Goal: Information Seeking & Learning: Find specific page/section

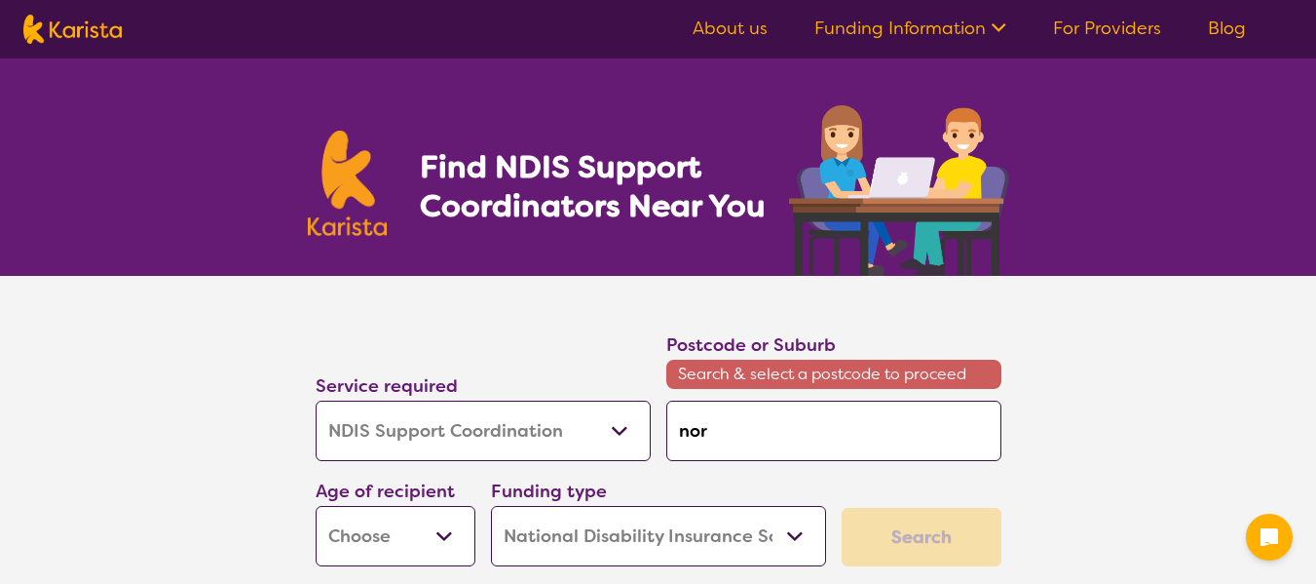
select select "NDIS Support Coordination"
select select "NDIS"
select select "NDIS Support Coordination"
select select "NDIS"
type input "nort"
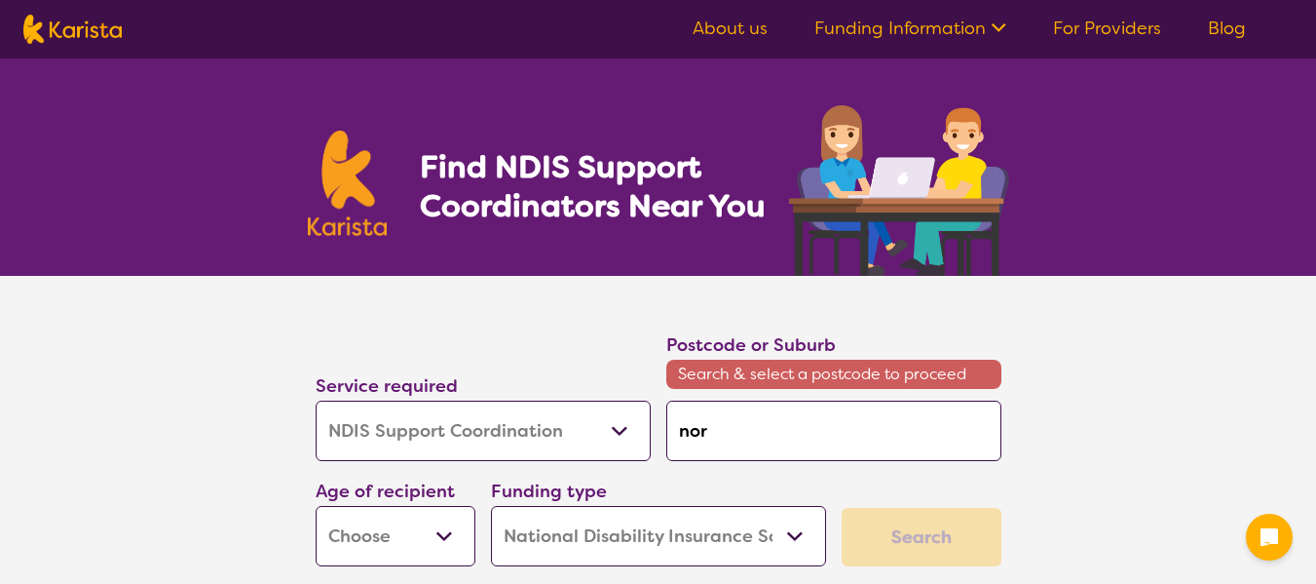
type input "nort"
type input "north"
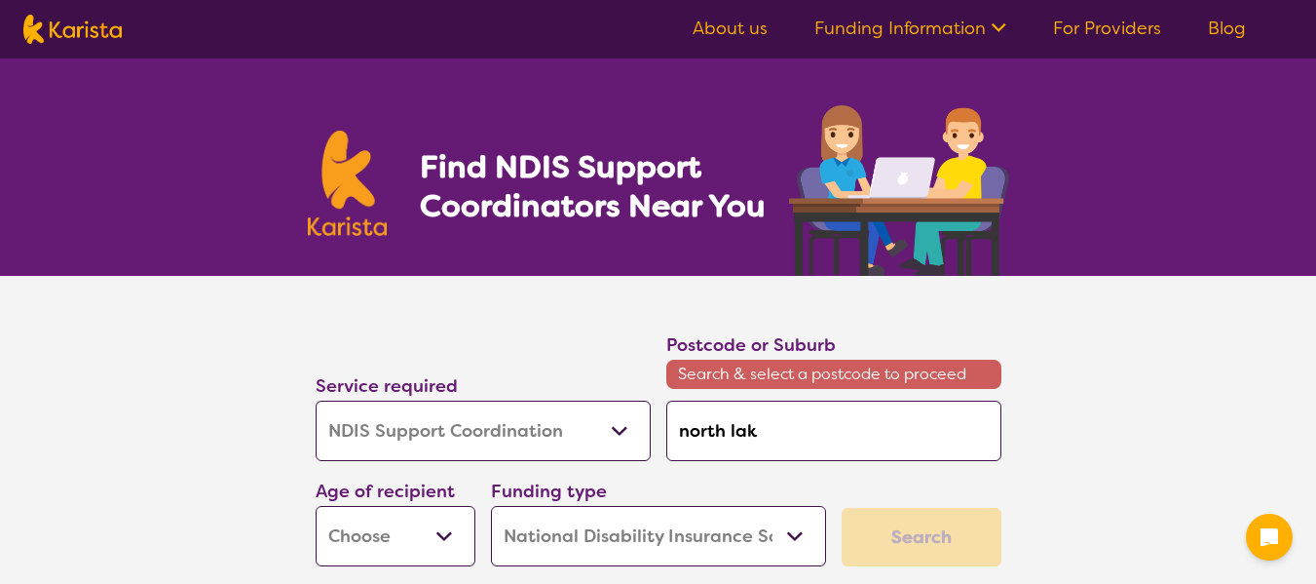
type input "[GEOGRAPHIC_DATA]"
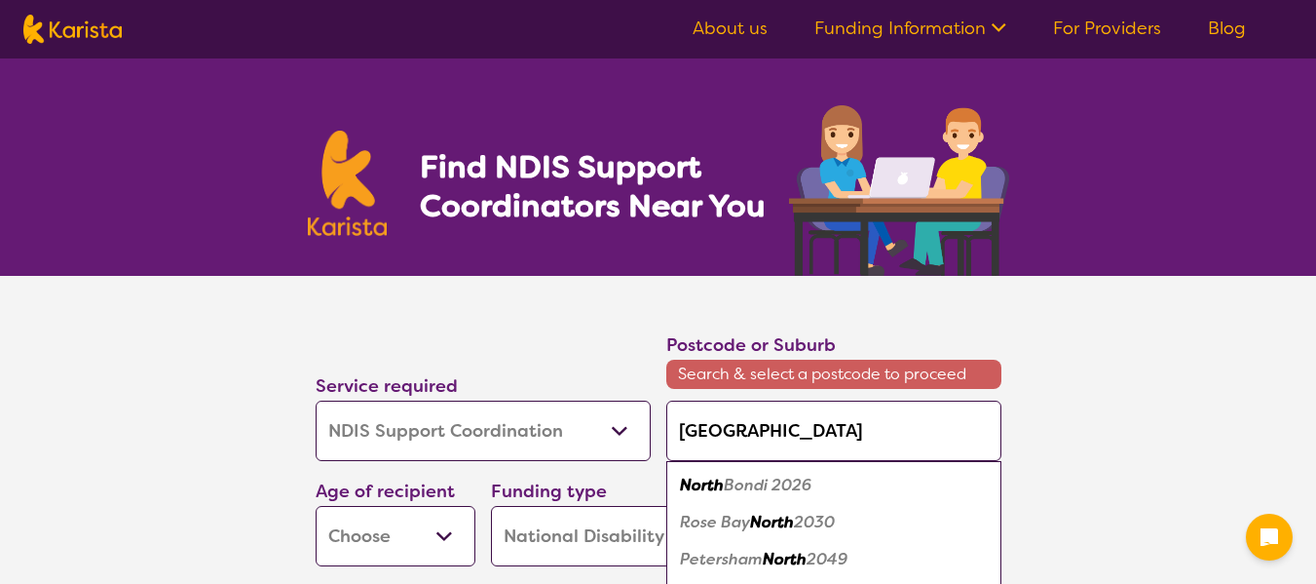
type input "[GEOGRAPHIC_DATA]"
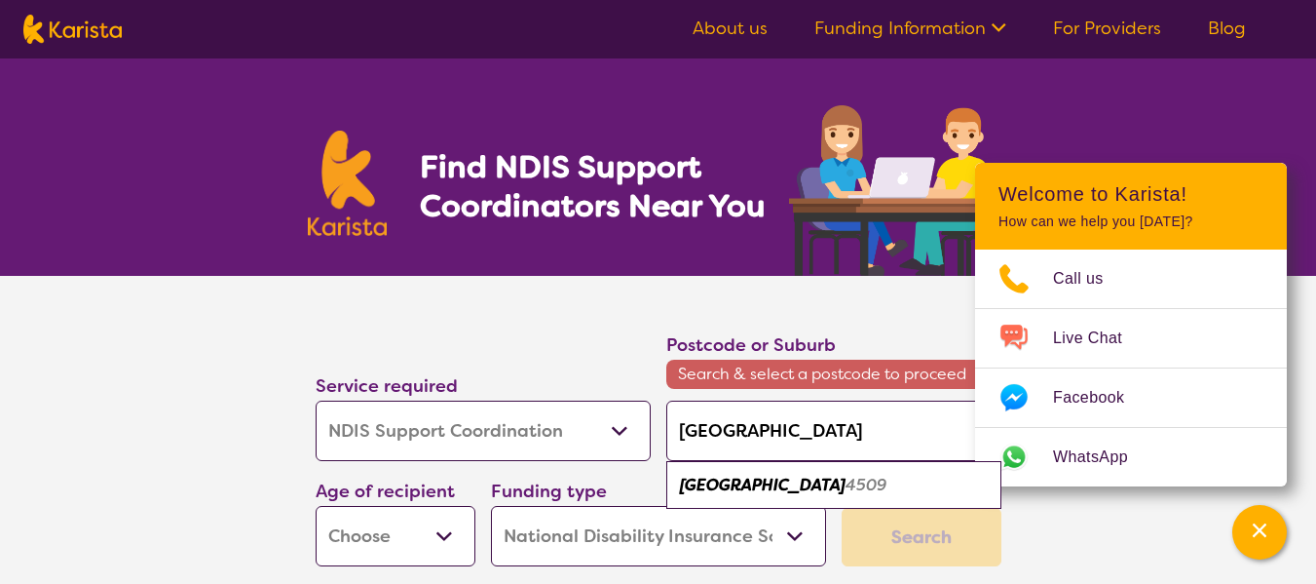
click at [760, 490] on em "[GEOGRAPHIC_DATA]" at bounding box center [763, 484] width 166 height 20
type input "4509"
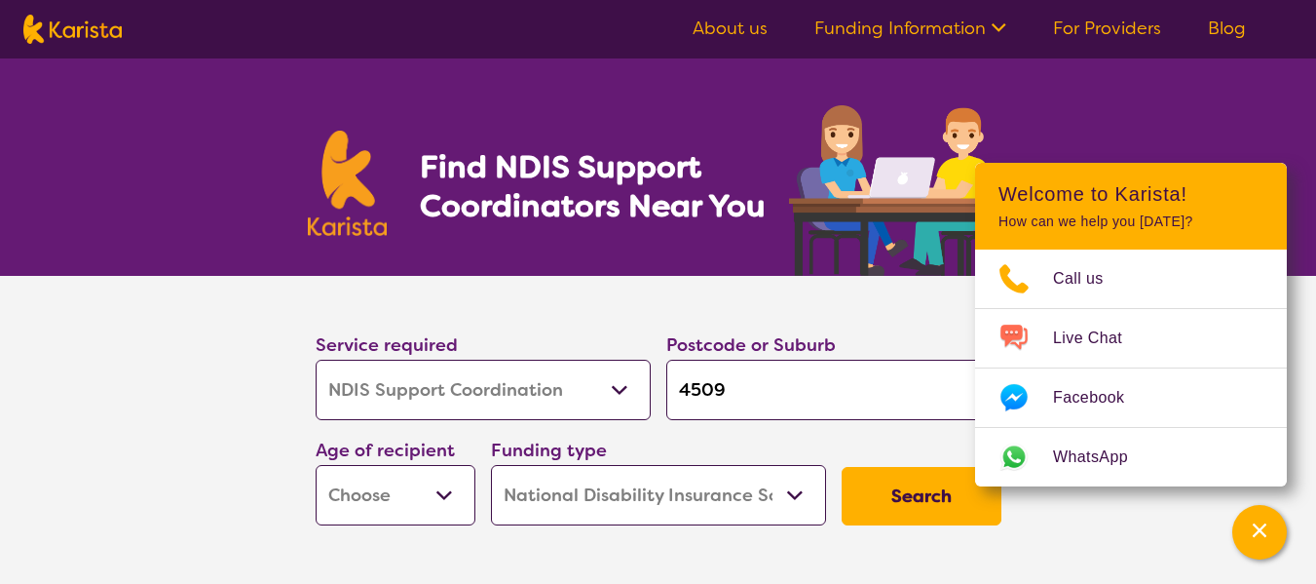
click at [907, 511] on button "Search" at bounding box center [922, 496] width 160 height 58
click at [387, 507] on select "Early Childhood - 0 to 9 Child - 10 to 11 Adolescent - 12 to 17 Adult - 18 to 6…" at bounding box center [396, 495] width 160 height 60
select select "AD"
click at [316, 465] on select "Early Childhood - 0 to 9 Child - 10 to 11 Adolescent - 12 to 17 Adult - 18 to 6…" at bounding box center [396, 495] width 160 height 60
select select "AD"
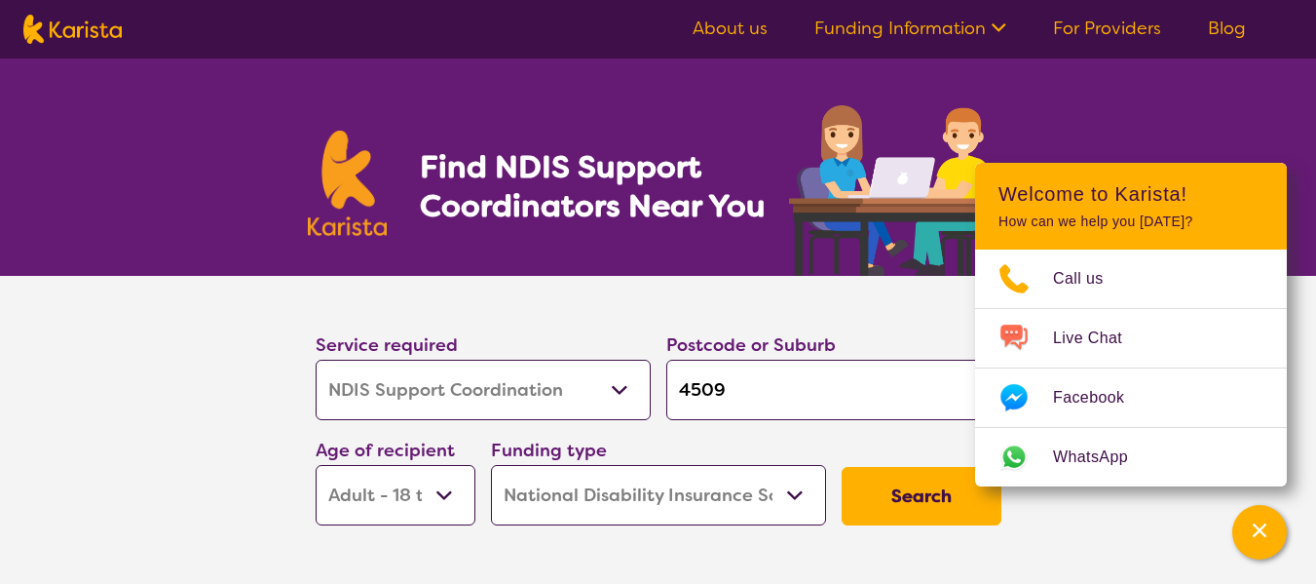
click at [868, 497] on button "Search" at bounding box center [922, 496] width 160 height 58
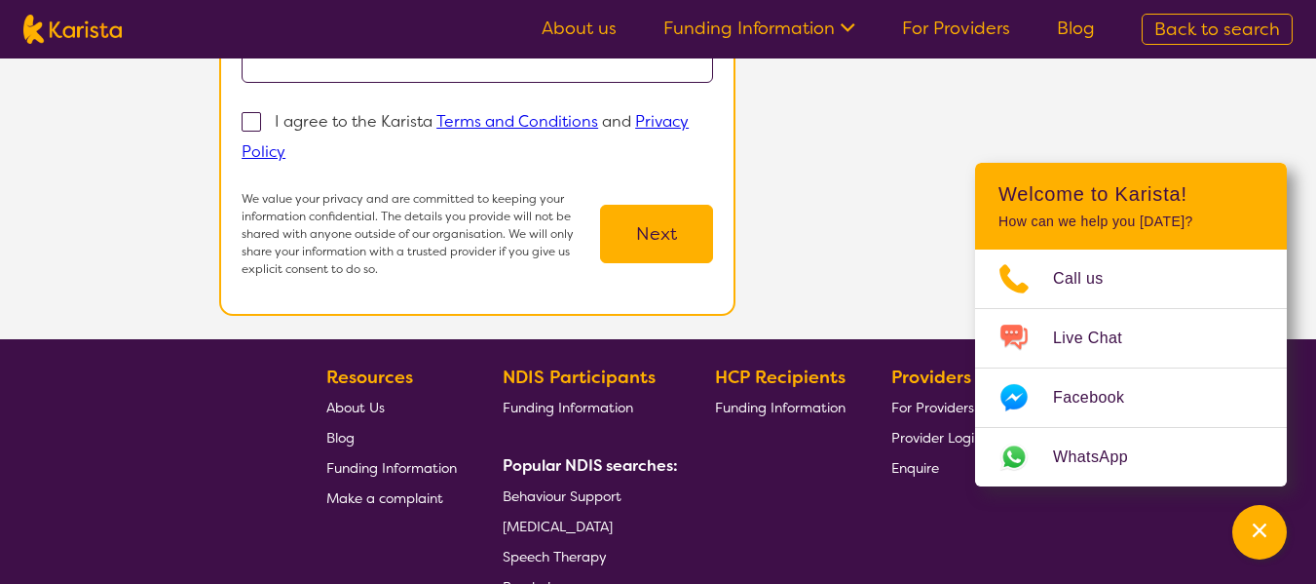
scroll to position [693, 0]
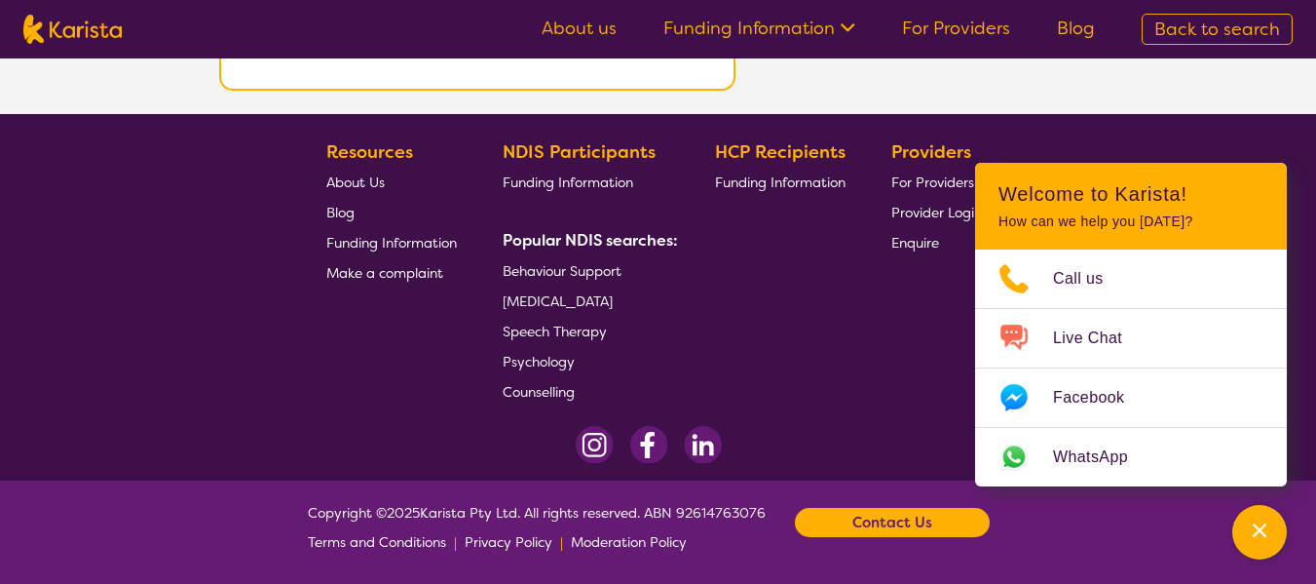
select select "NDIS Support Coordination"
select select "AD"
select select "NDIS"
select select "NDIS Support Coordination"
select select "AD"
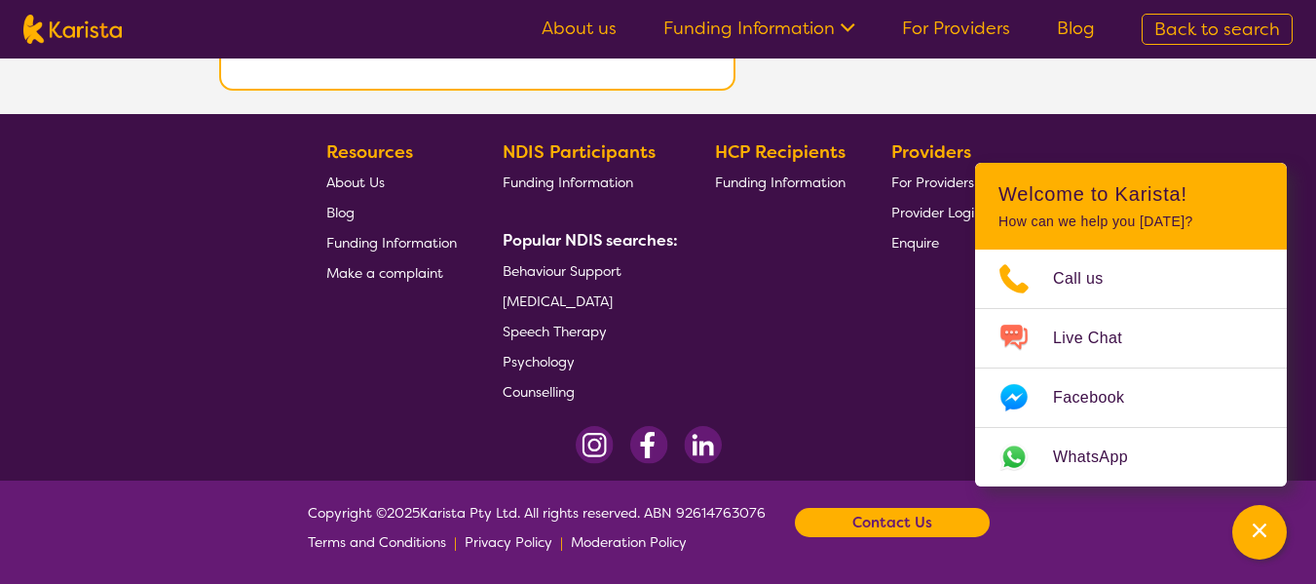
select select "NDIS"
